Goal: Task Accomplishment & Management: Manage account settings

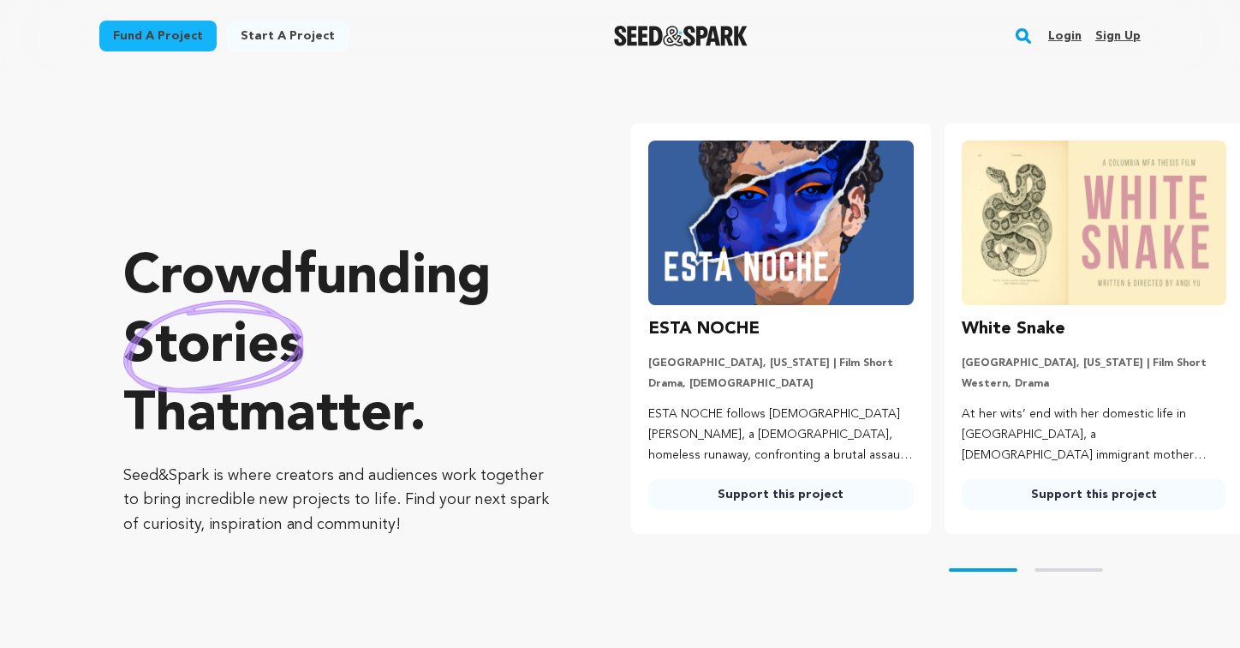
click at [1066, 32] on link "Login" at bounding box center [1064, 35] width 33 height 27
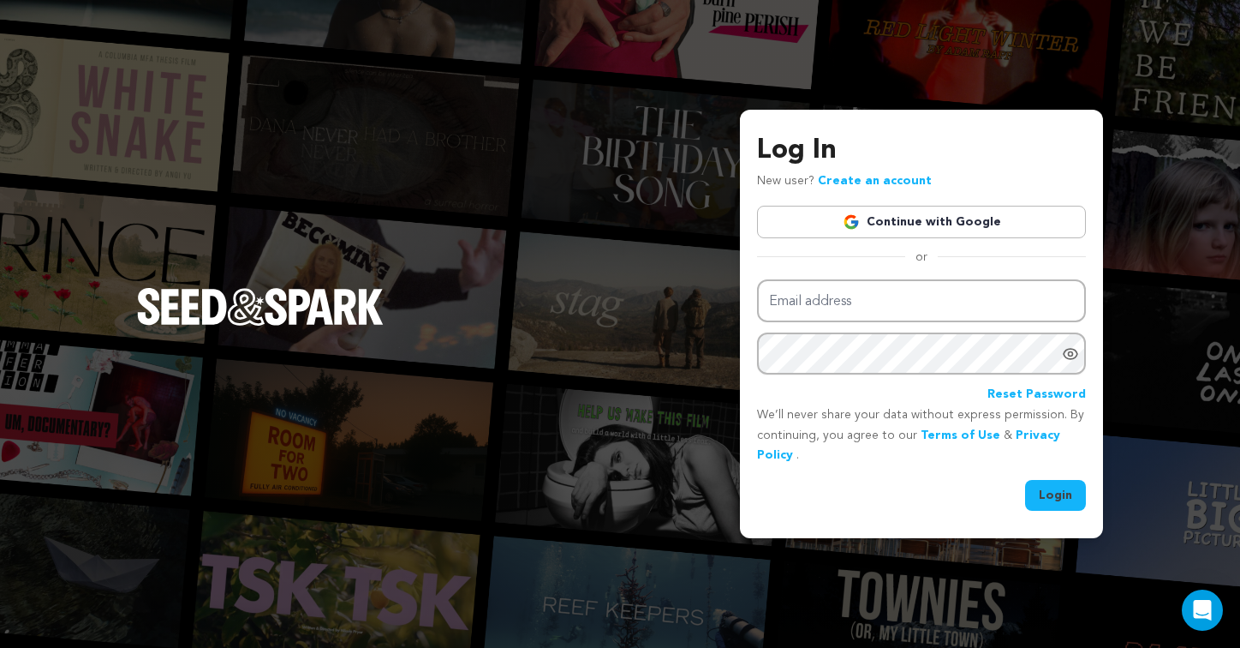
click at [983, 212] on link "Continue with Google" at bounding box center [921, 222] width 329 height 33
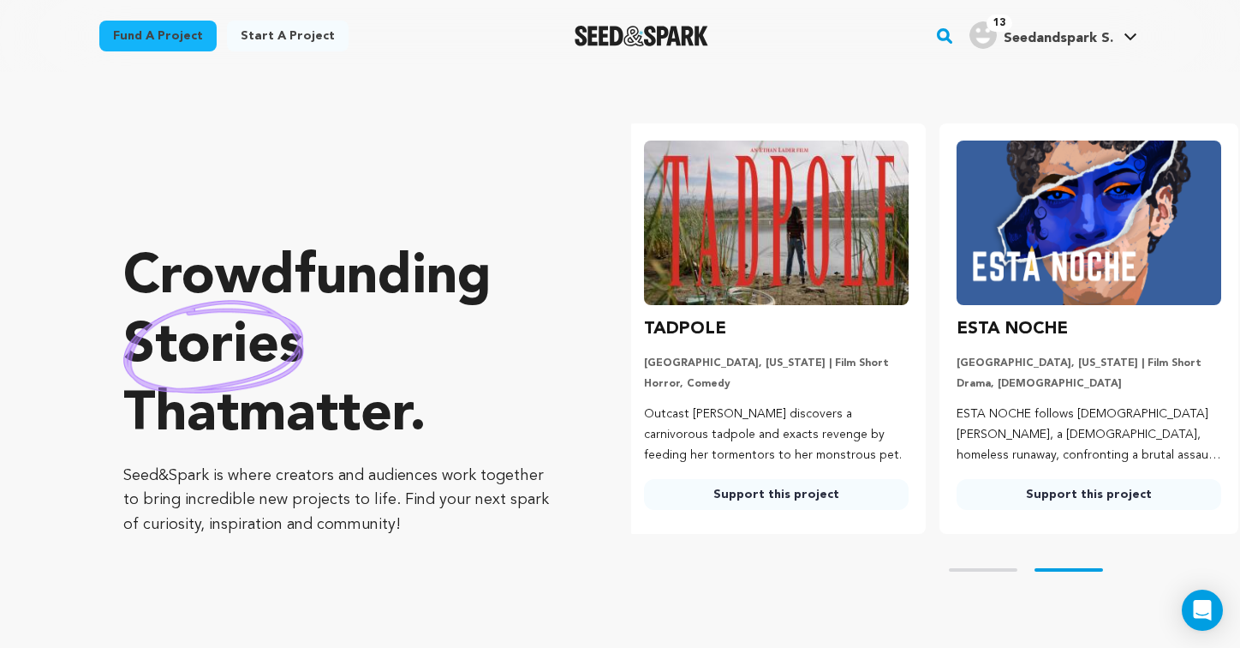
scroll to position [0, 326]
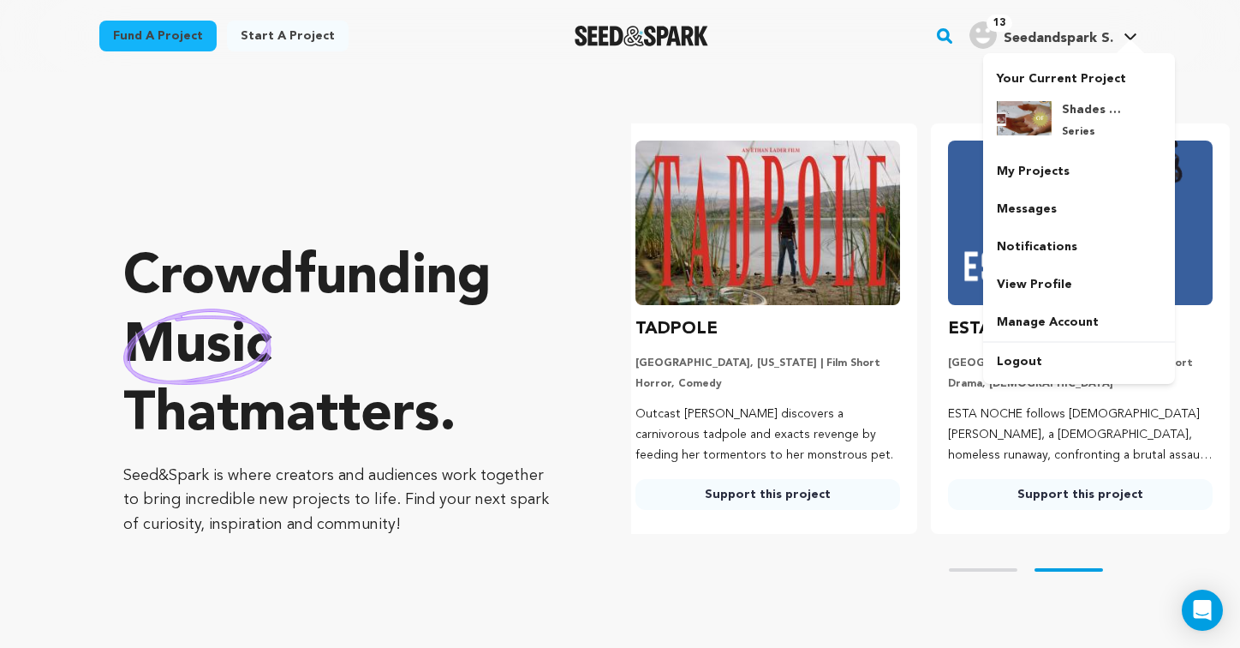
click at [1112, 43] on span "Seedandspark S." at bounding box center [1059, 39] width 110 height 14
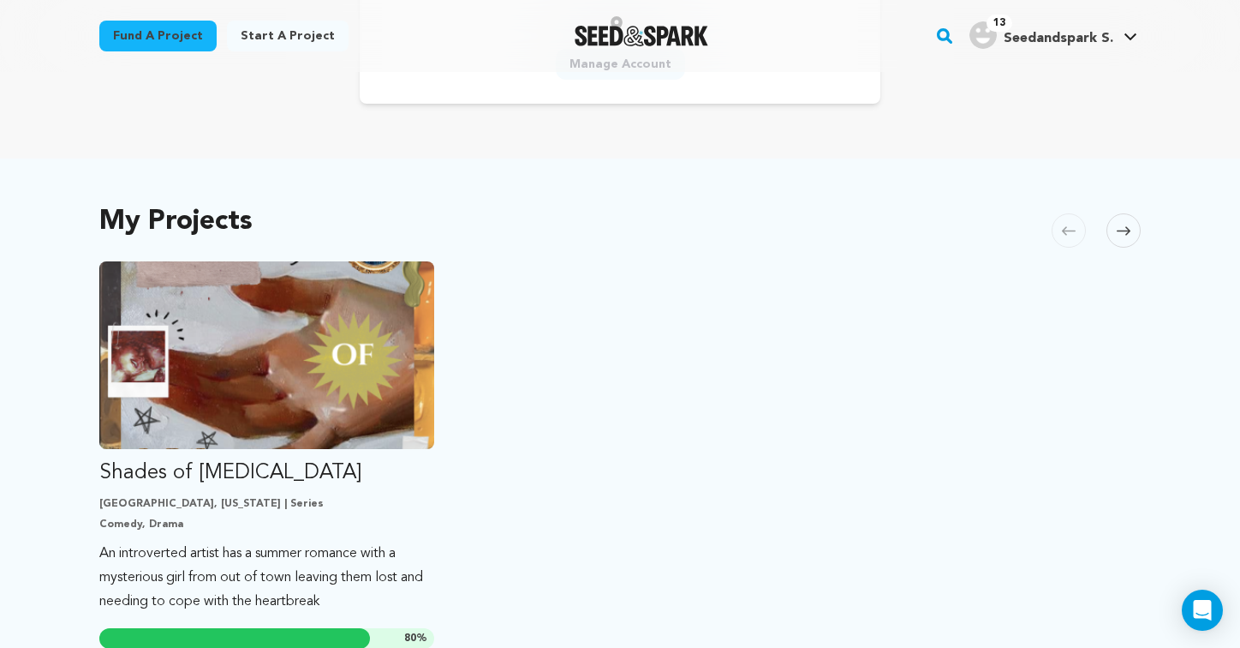
scroll to position [305, 0]
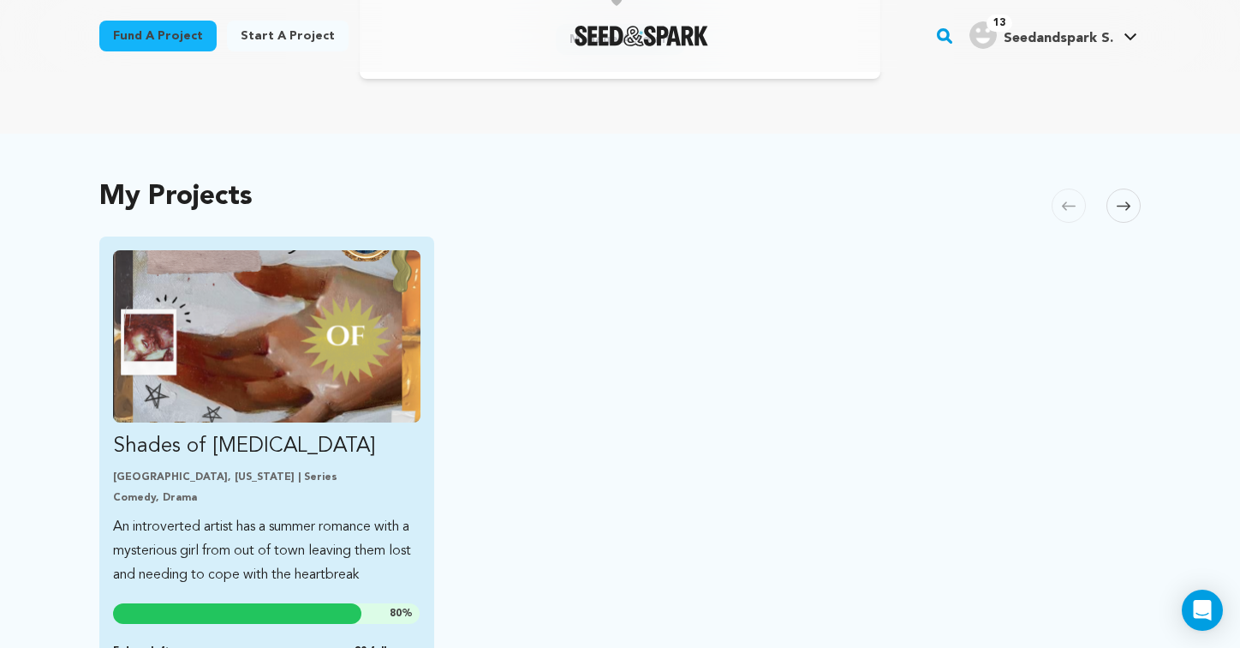
click at [295, 491] on p "Comedy, Drama" at bounding box center [266, 498] width 307 height 14
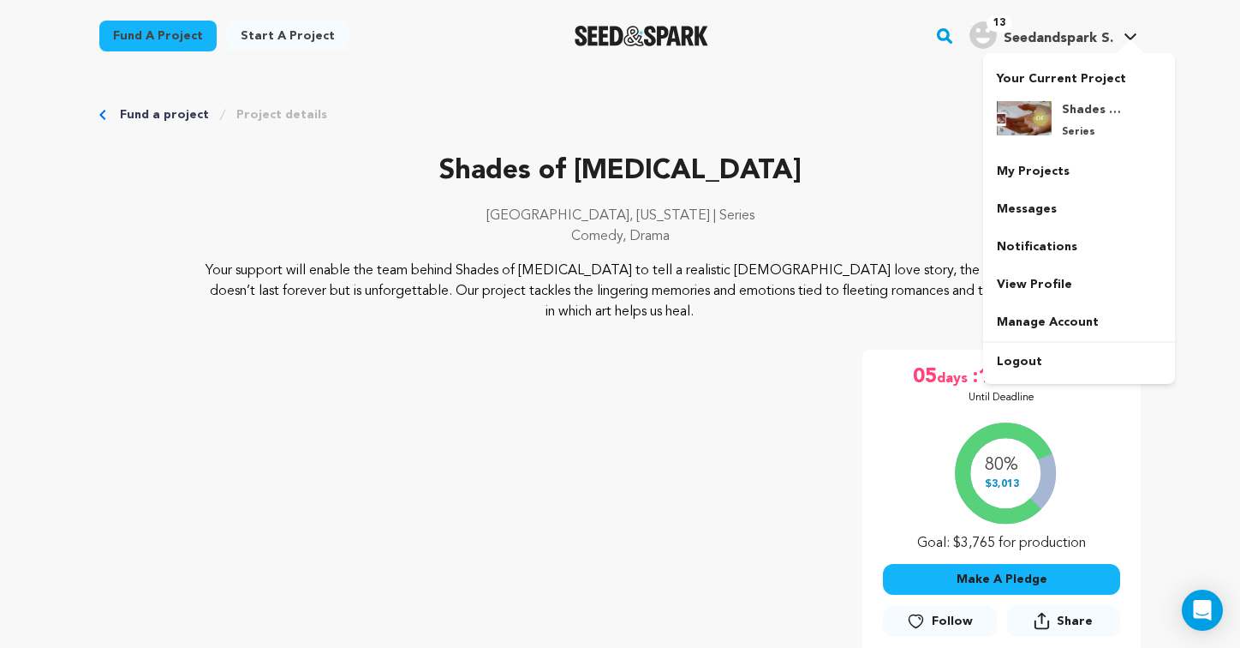
click at [992, 33] on img "Seedandspark S.'s Profile" at bounding box center [983, 34] width 27 height 27
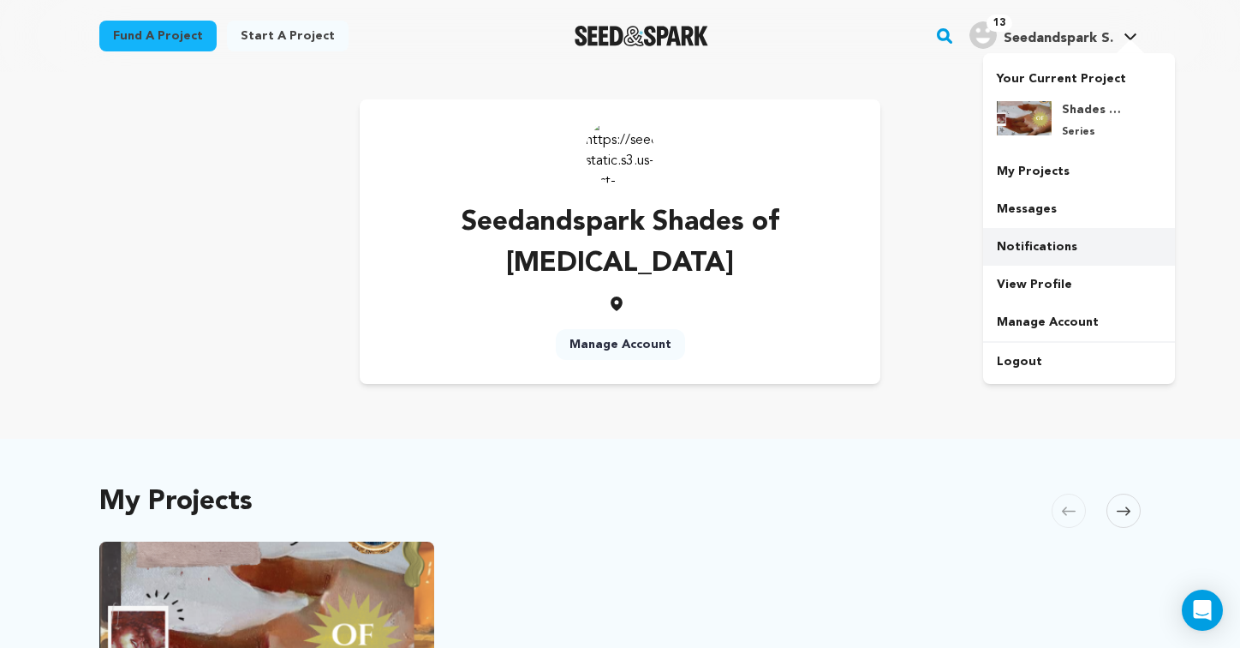
click at [1053, 240] on link "Notifications" at bounding box center [1079, 247] width 192 height 38
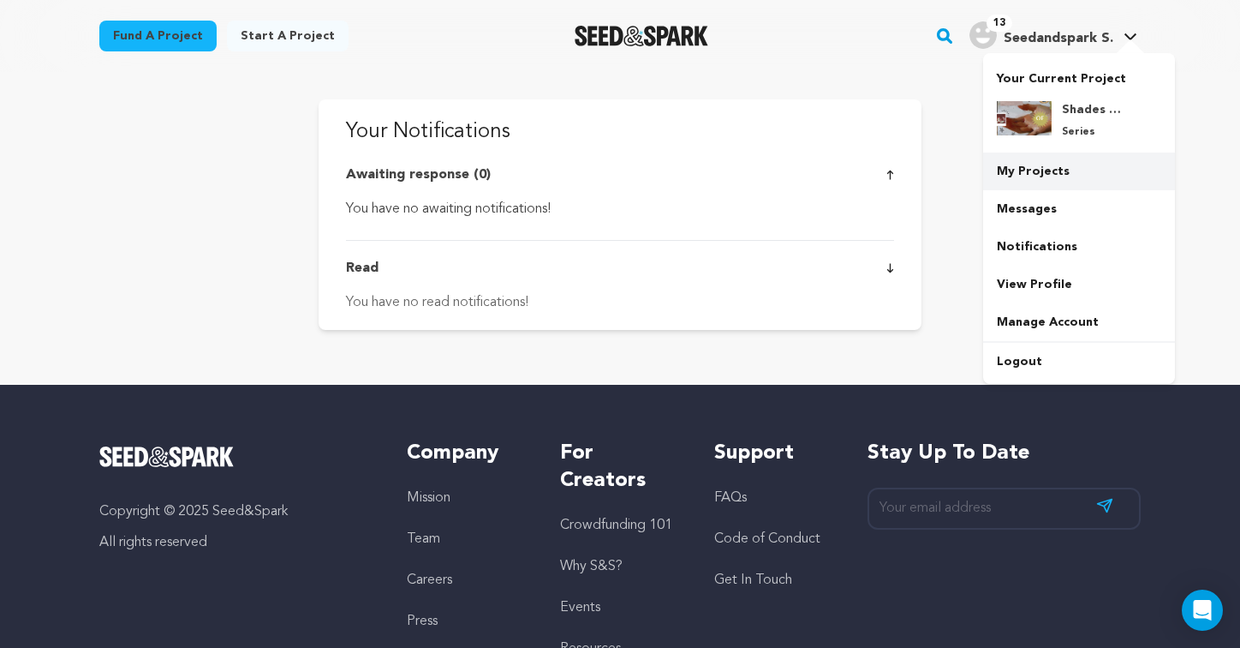
click at [1060, 176] on link "My Projects" at bounding box center [1079, 171] width 192 height 38
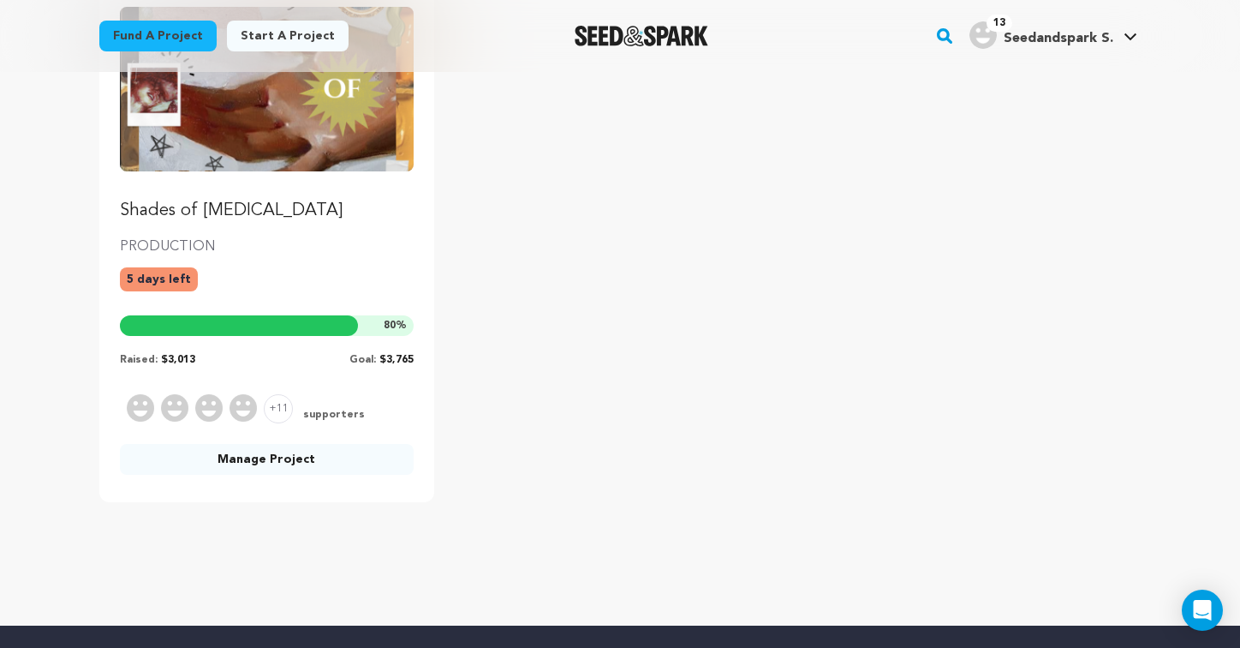
scroll to position [280, 0]
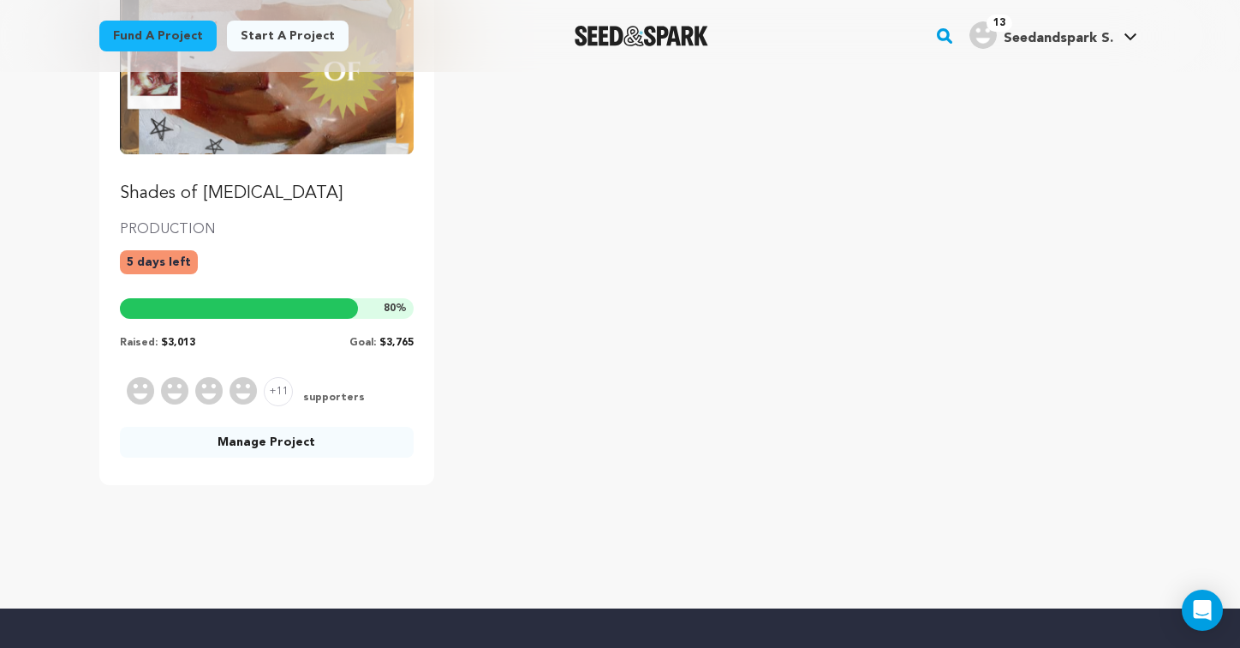
click at [292, 440] on link "Manage Project" at bounding box center [267, 442] width 294 height 31
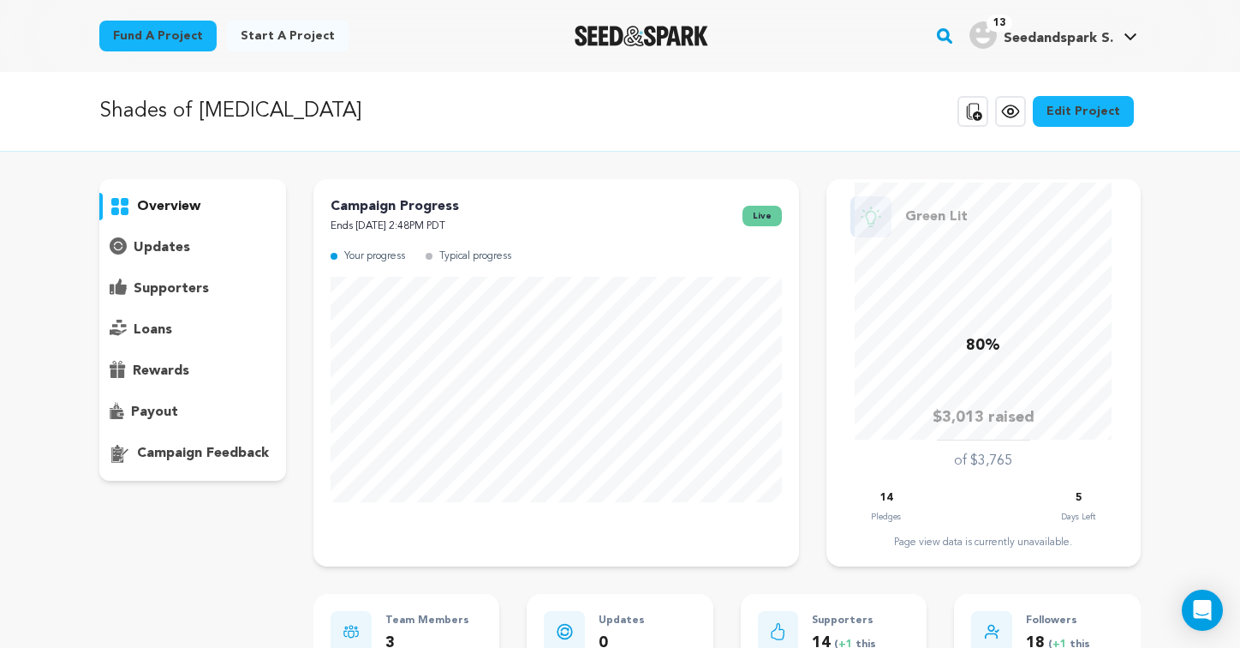
click at [202, 283] on p "supporters" at bounding box center [171, 288] width 75 height 21
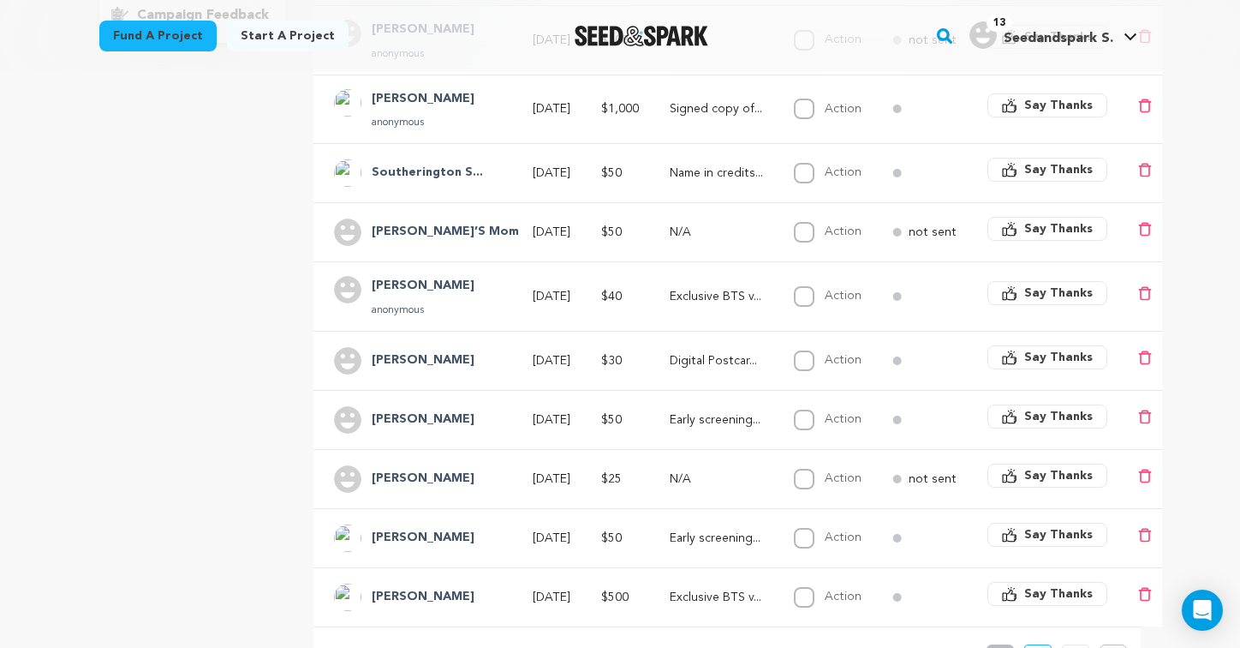
scroll to position [782, 0]
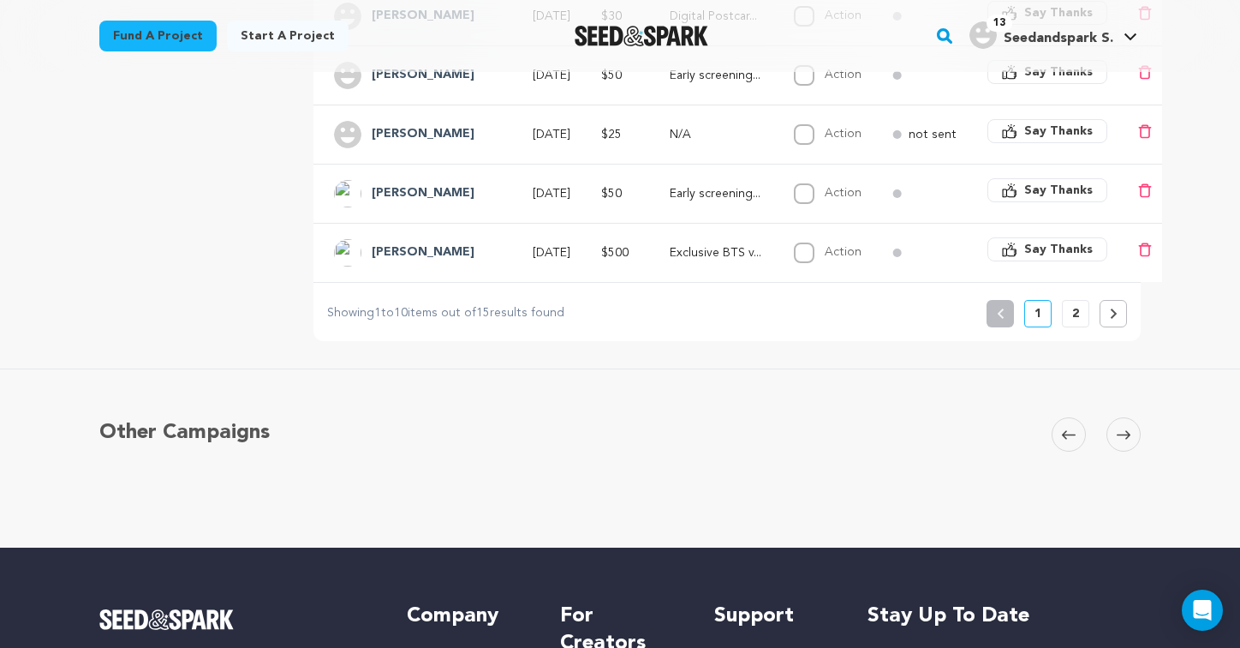
click at [1071, 309] on button "2" at bounding box center [1075, 313] width 27 height 27
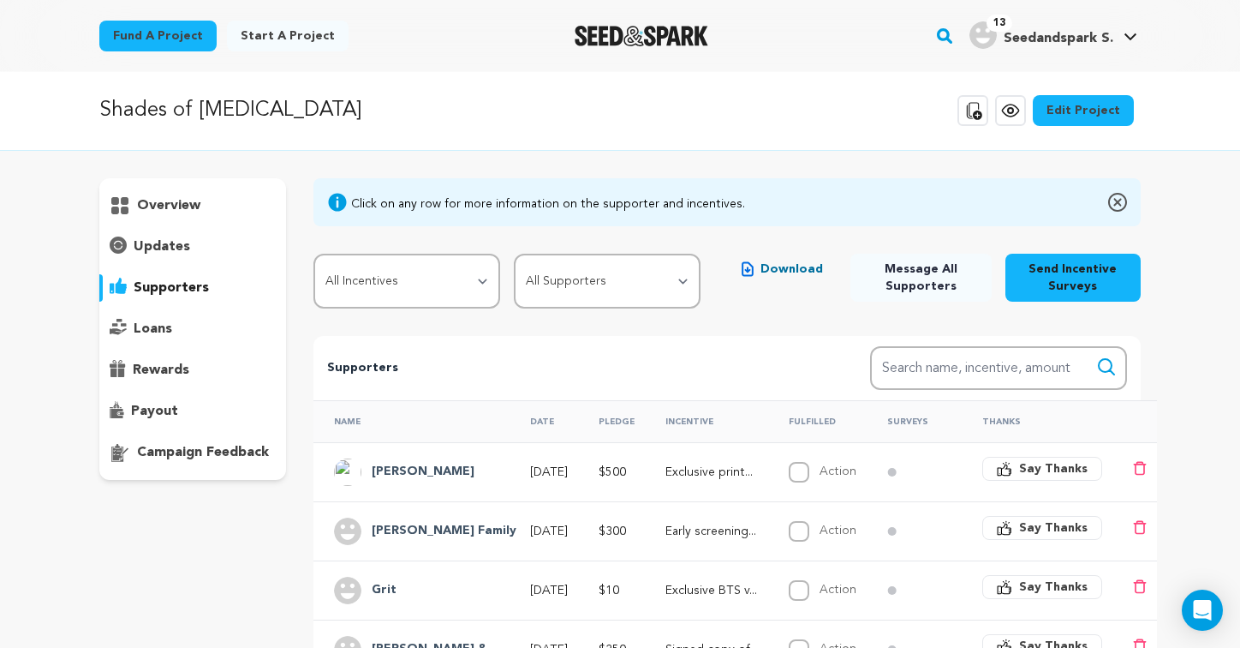
scroll to position [0, 0]
click at [785, 319] on div "Click on any row for more information on the supporter and incentives. All Ince…" at bounding box center [726, 488] width 827 height 618
